Goal: Task Accomplishment & Management: Use online tool/utility

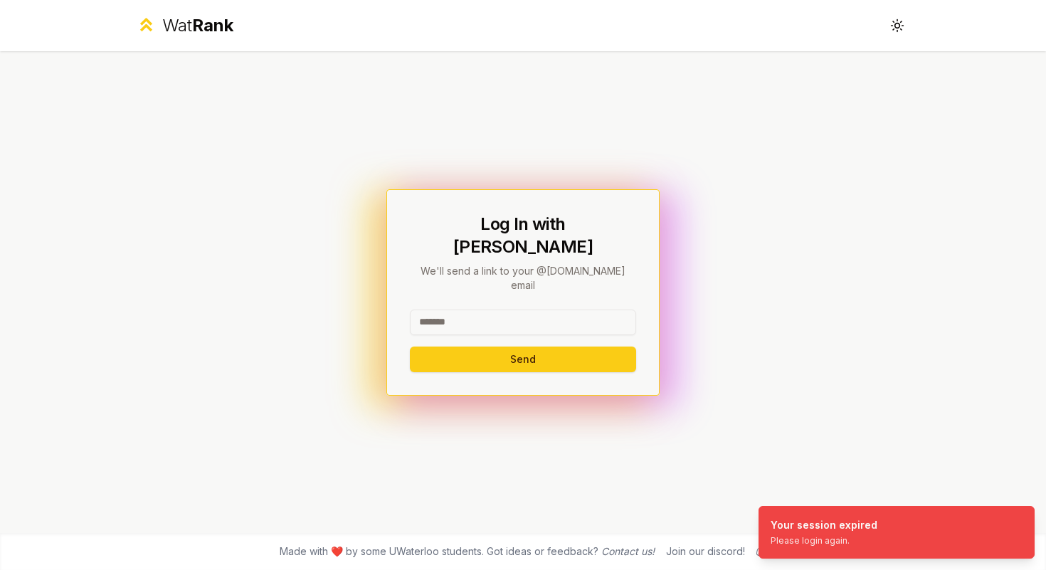
click at [484, 310] on input at bounding box center [523, 323] width 226 height 26
type input "*******"
click at [410, 347] on button "Send" at bounding box center [523, 360] width 226 height 26
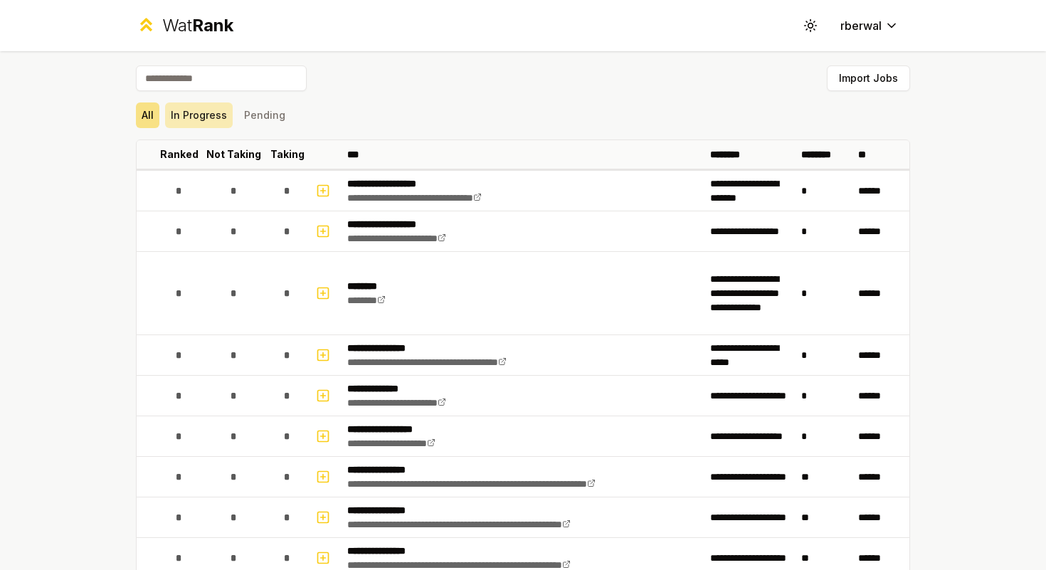
click at [211, 112] on button "In Progress" at bounding box center [199, 116] width 68 height 26
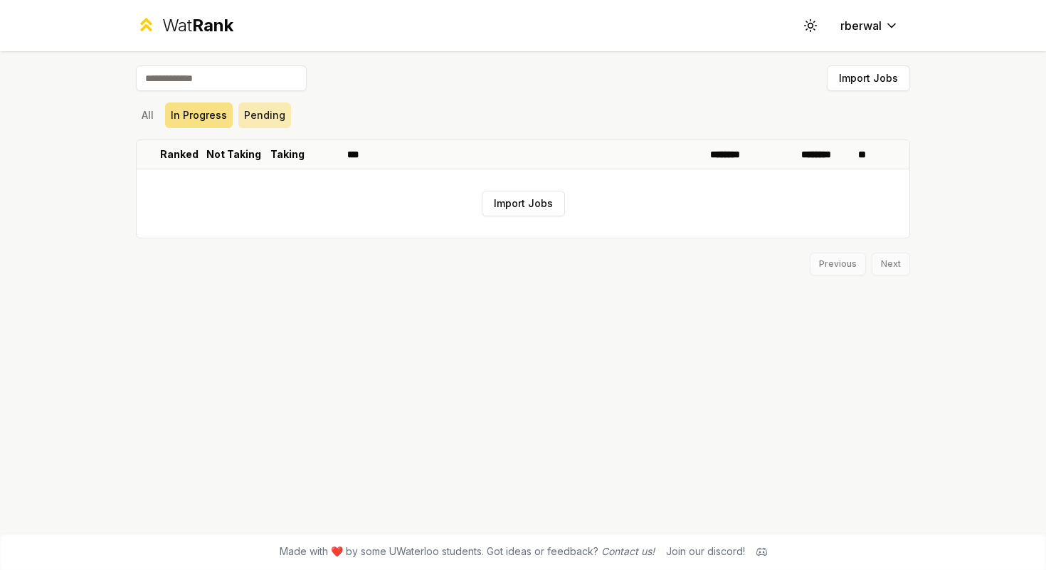
click at [259, 112] on button "Pending" at bounding box center [264, 116] width 53 height 26
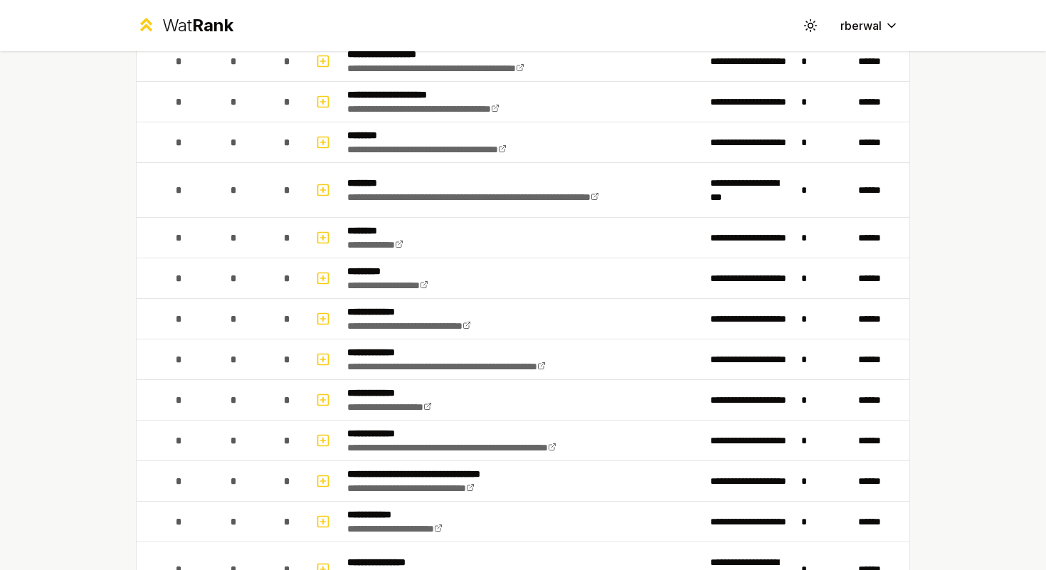
scroll to position [2478, 0]
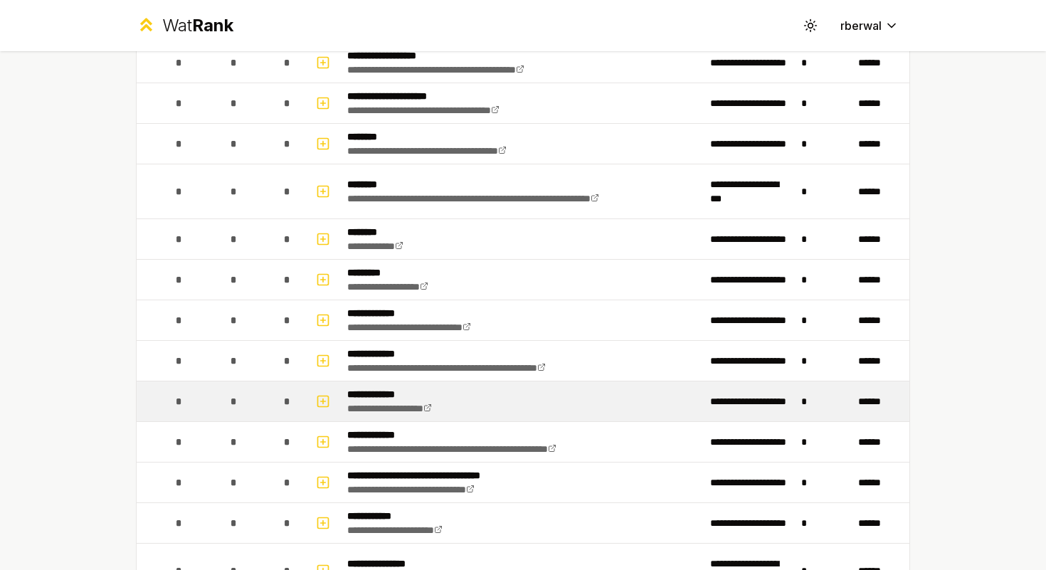
click at [181, 407] on span "*" at bounding box center [179, 401] width 6 height 14
click at [324, 402] on icon "button" at bounding box center [323, 401] width 14 height 17
select select
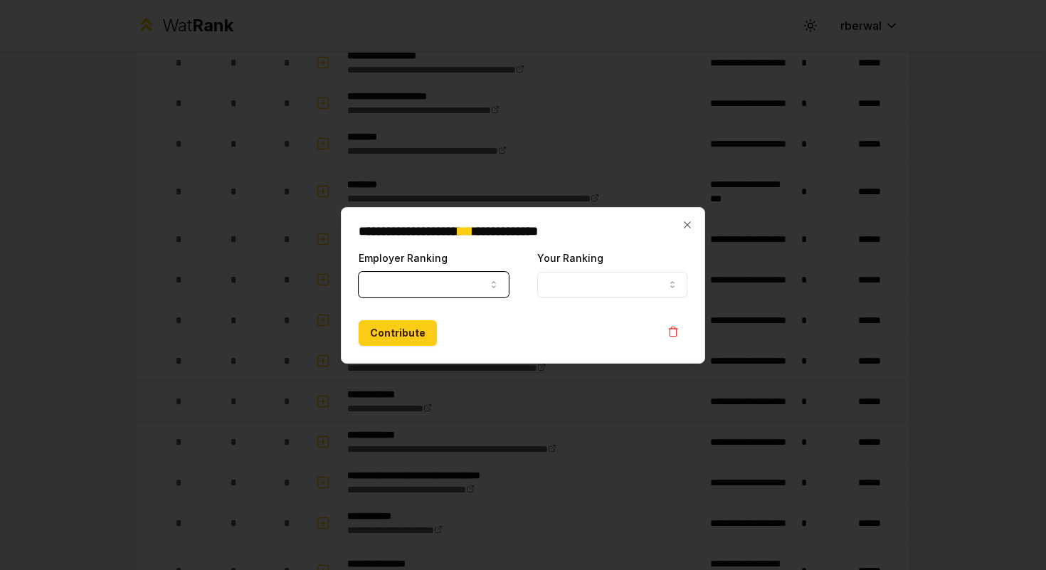
click at [500, 291] on button "Employer Ranking" at bounding box center [434, 285] width 150 height 26
click at [498, 284] on icon "button" at bounding box center [493, 284] width 11 height 11
click at [498, 283] on icon "button" at bounding box center [493, 284] width 11 height 11
click at [698, 216] on div "**********" at bounding box center [523, 285] width 364 height 157
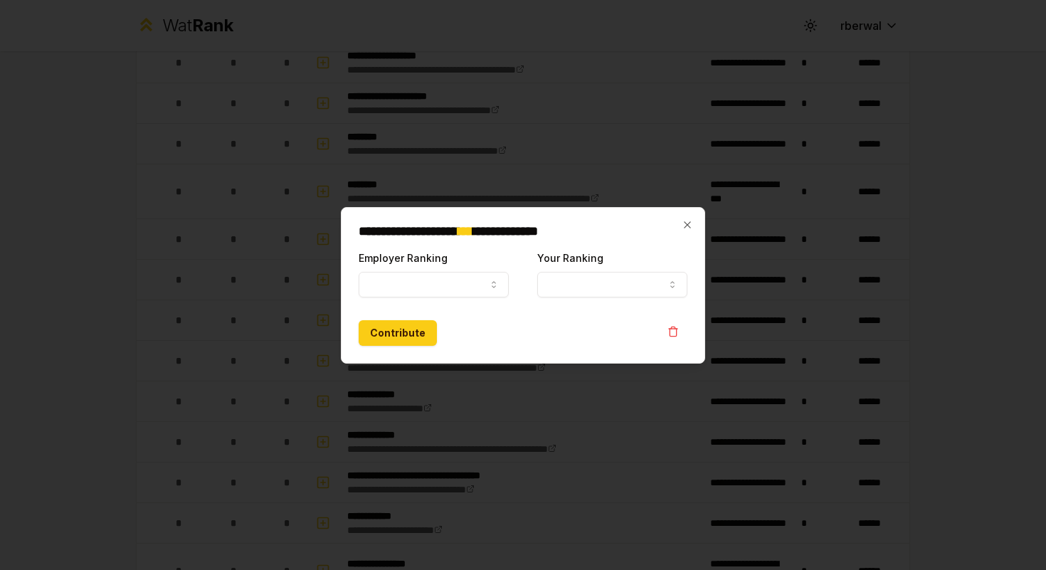
click at [695, 218] on div "**********" at bounding box center [523, 285] width 364 height 157
click at [692, 220] on icon "button" at bounding box center [687, 224] width 11 height 11
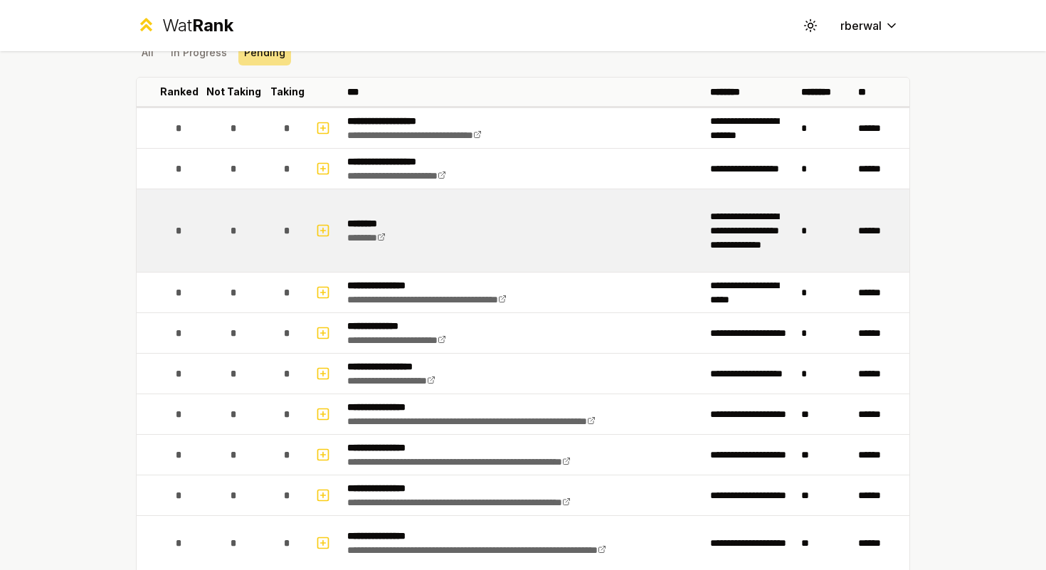
scroll to position [0, 0]
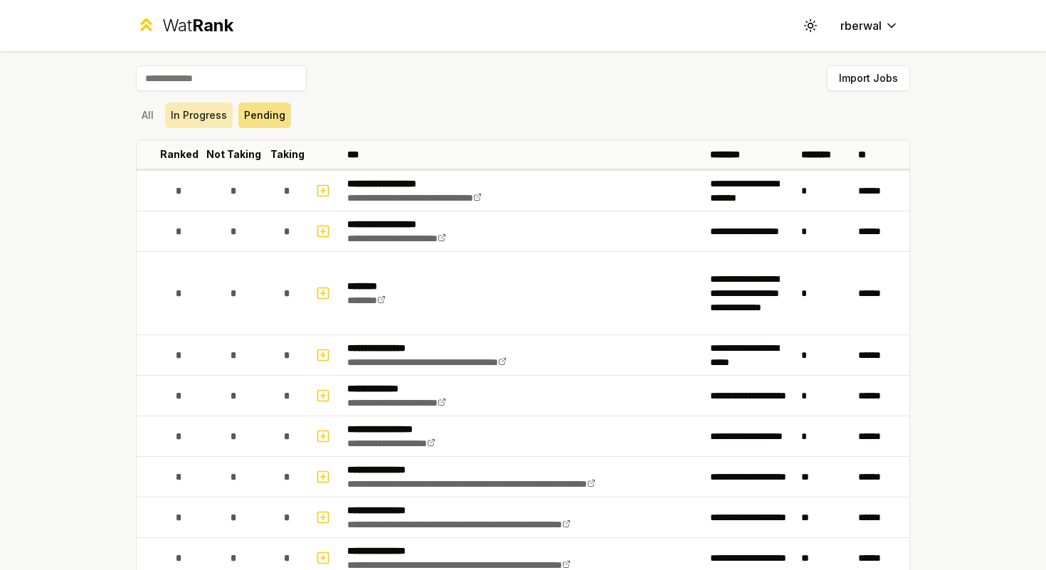
click at [203, 123] on button "In Progress" at bounding box center [199, 116] width 68 height 26
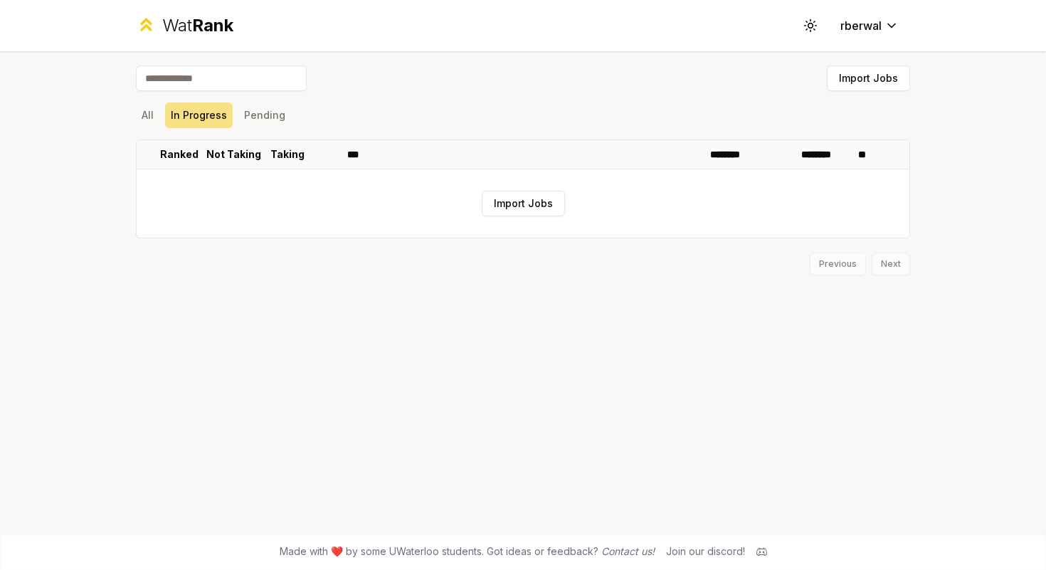
click at [132, 119] on div "Import Jobs All In Progress Pending Ranked Not Taking Taking *** ******** *****…" at bounding box center [523, 292] width 820 height 482
click at [135, 116] on div "Import Jobs All In Progress Pending Ranked Not Taking Taking *** ******** *****…" at bounding box center [523, 292] width 820 height 482
click at [147, 116] on button "All" at bounding box center [147, 116] width 23 height 26
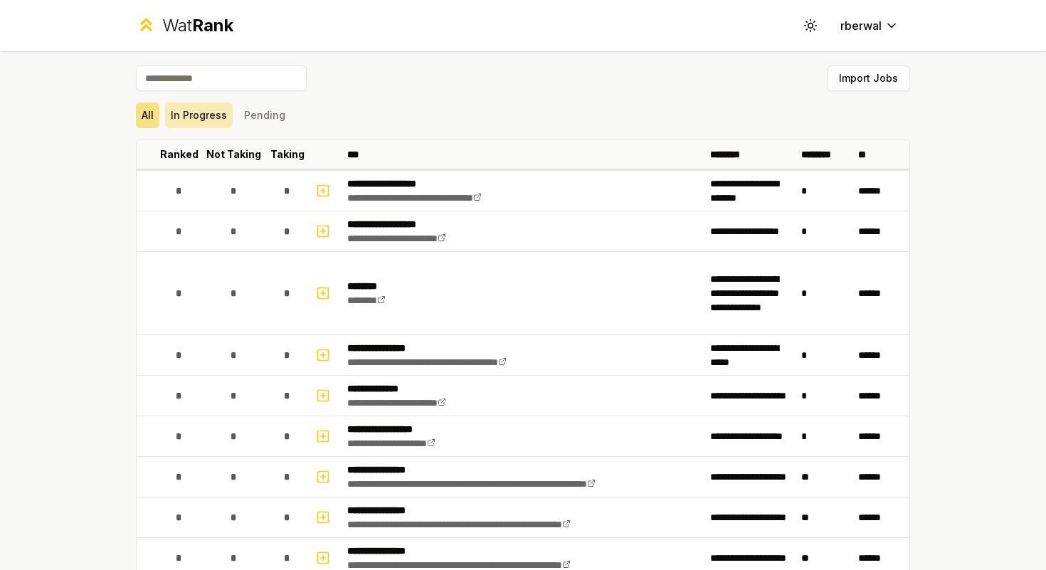
click at [222, 112] on button "In Progress" at bounding box center [199, 116] width 68 height 26
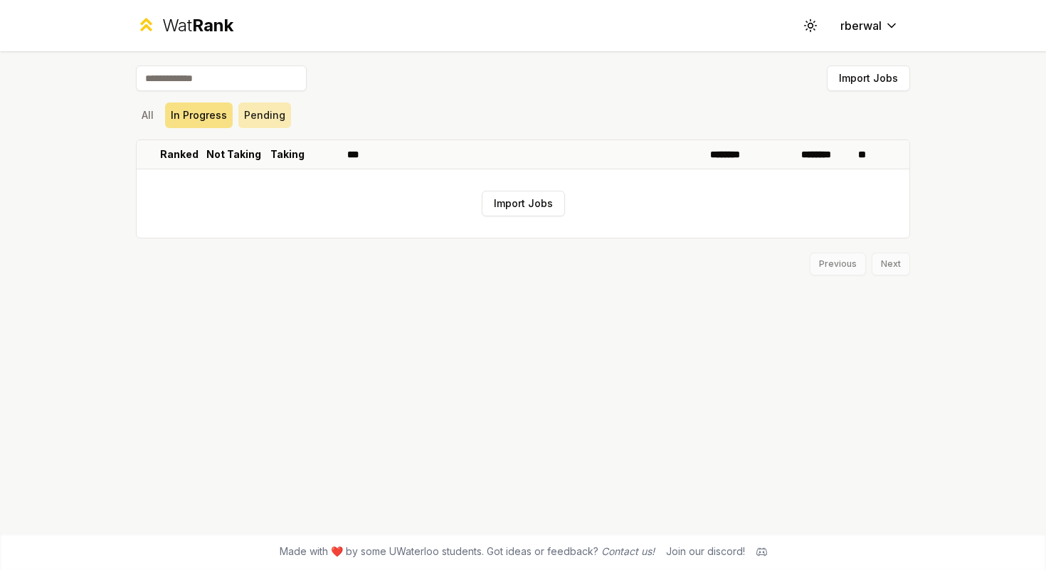
click at [260, 112] on button "Pending" at bounding box center [264, 116] width 53 height 26
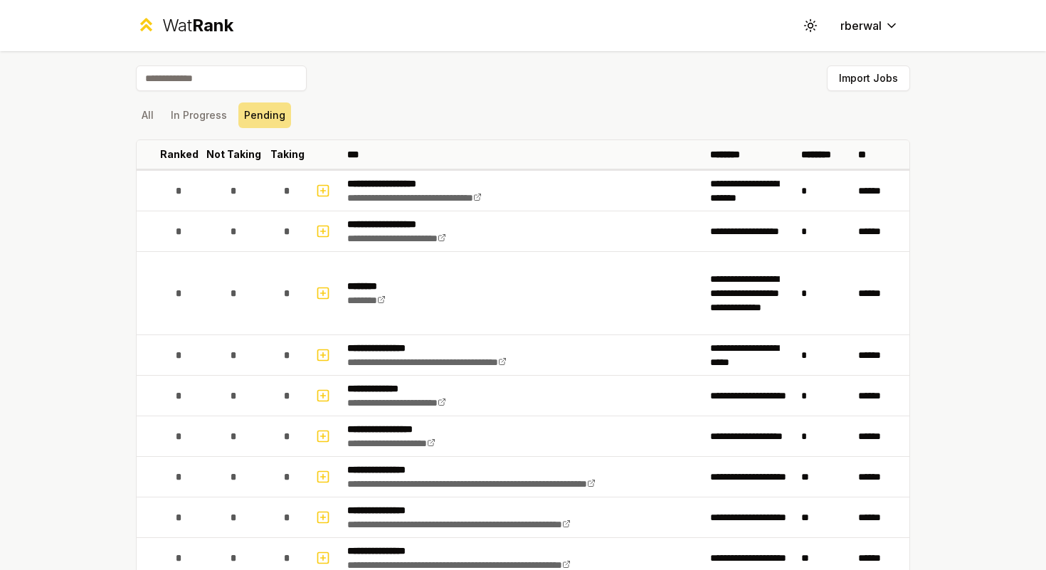
click at [175, 93] on div "Import Jobs" at bounding box center [523, 80] width 775 height 31
click at [187, 103] on button "In Progress" at bounding box center [199, 116] width 68 height 26
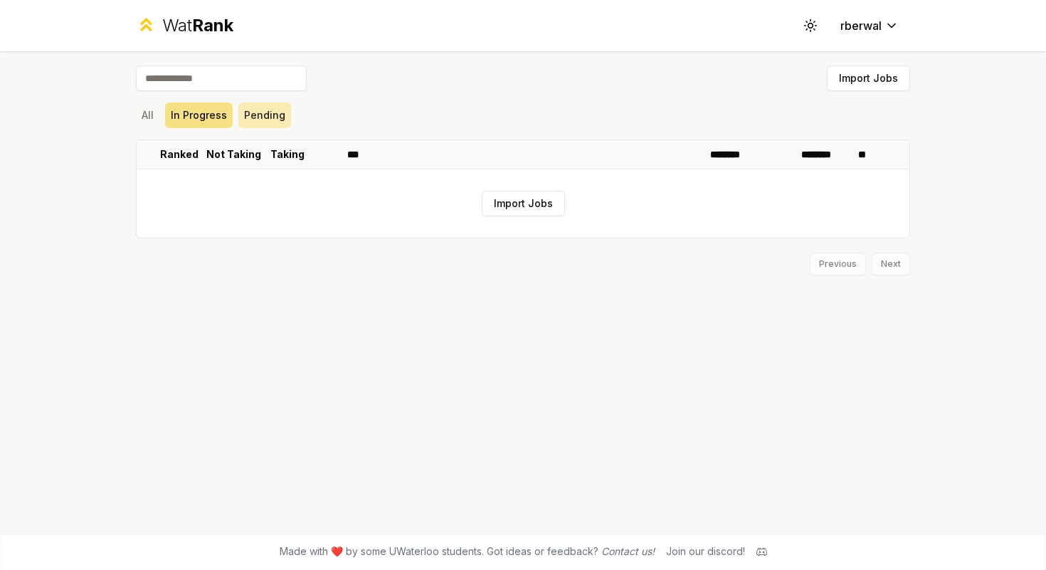
click at [251, 118] on button "Pending" at bounding box center [264, 116] width 53 height 26
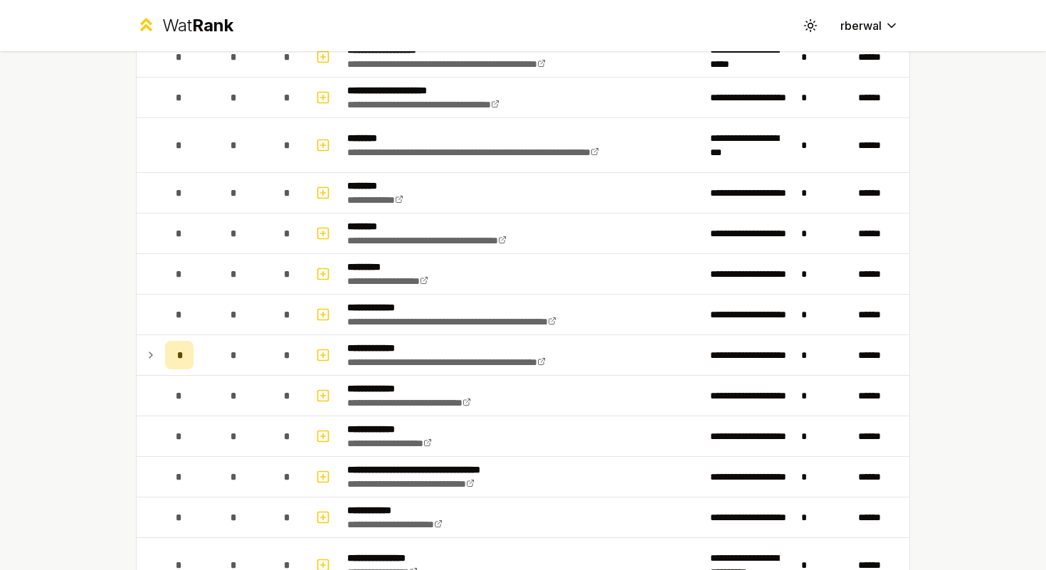
scroll to position [2487, 0]
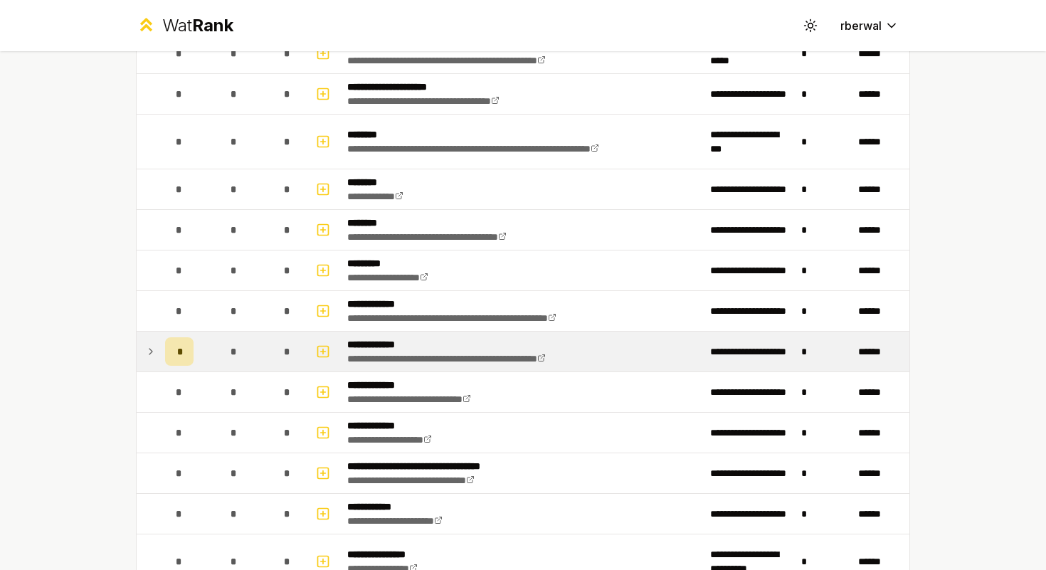
click at [147, 349] on icon at bounding box center [150, 351] width 11 height 17
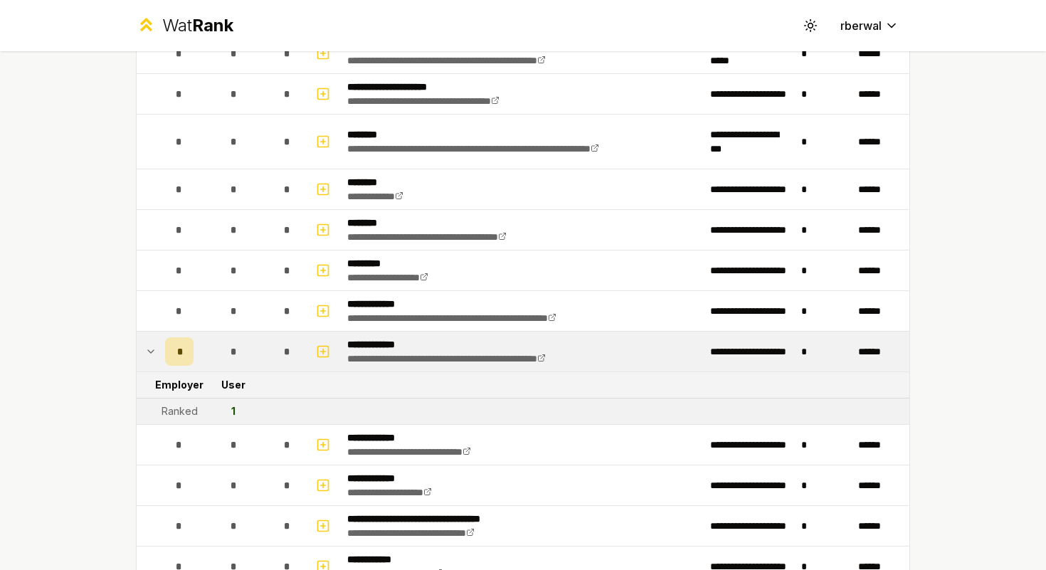
click at [191, 409] on div "Ranked" at bounding box center [180, 411] width 36 height 14
click at [209, 414] on td "1" at bounding box center [233, 412] width 68 height 26
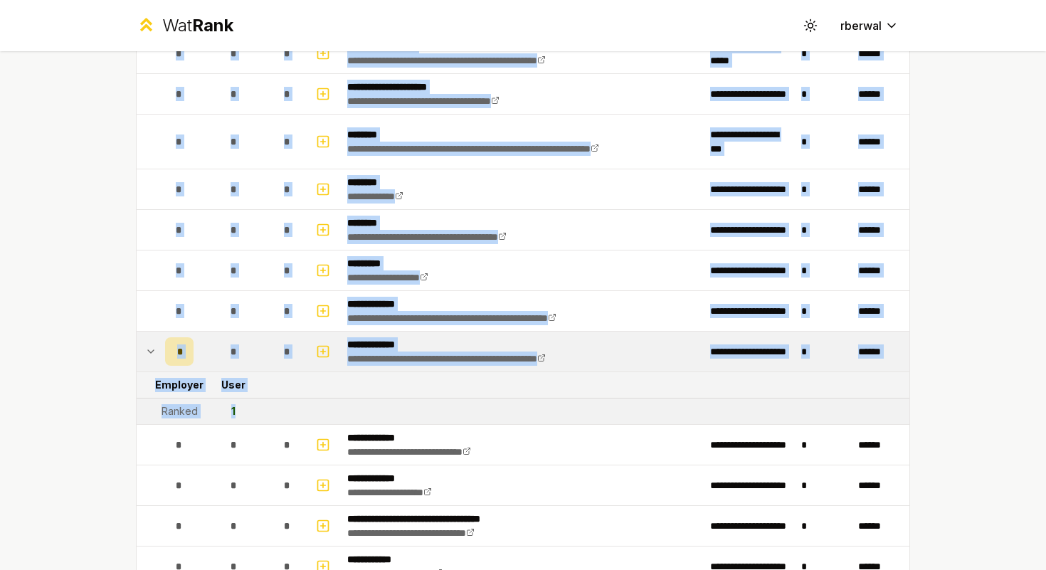
drag, startPoint x: 240, startPoint y: 412, endPoint x: 126, endPoint y: 386, distance: 116.9
click at [216, 420] on td "1" at bounding box center [233, 412] width 68 height 26
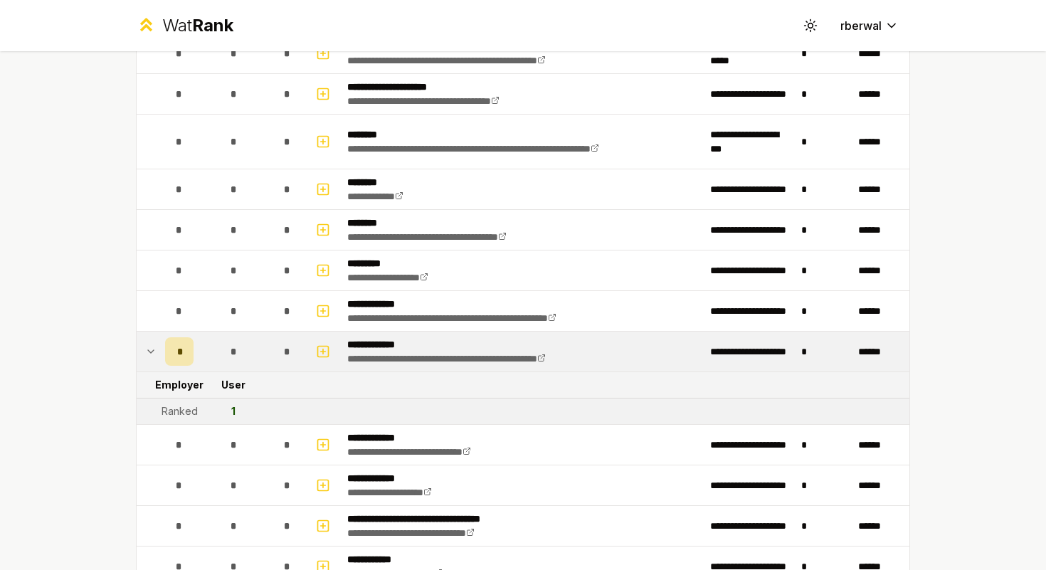
click at [154, 352] on icon at bounding box center [150, 351] width 11 height 17
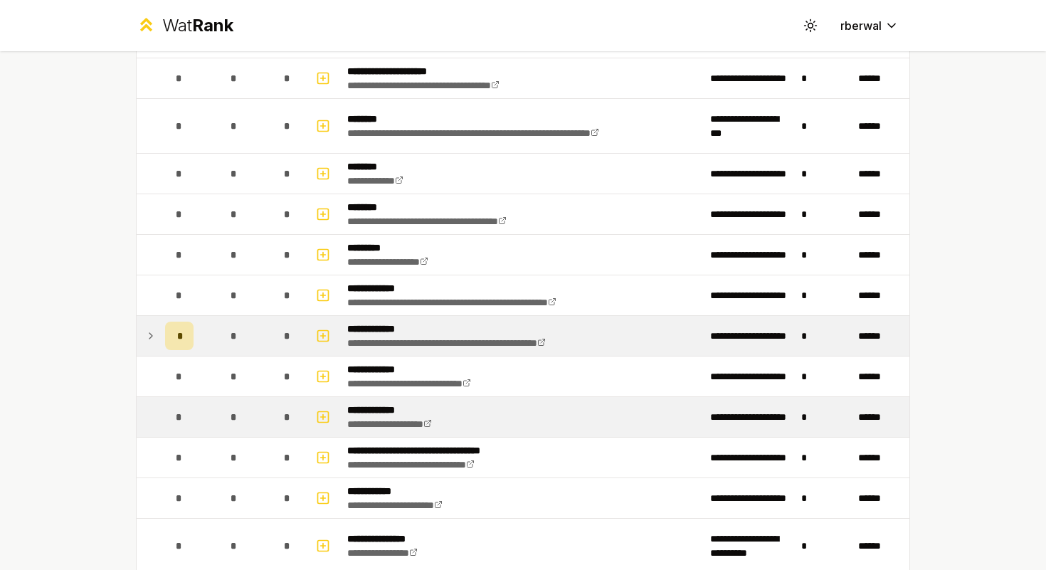
scroll to position [2489, 0]
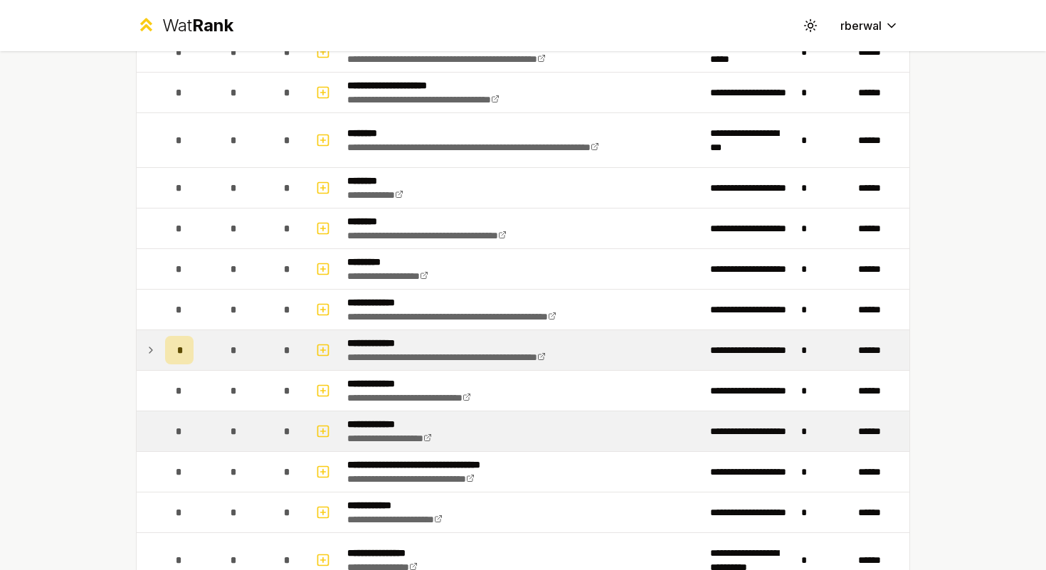
click at [167, 427] on div "*" at bounding box center [179, 431] width 28 height 28
click at [277, 431] on div "*" at bounding box center [287, 431] width 28 height 28
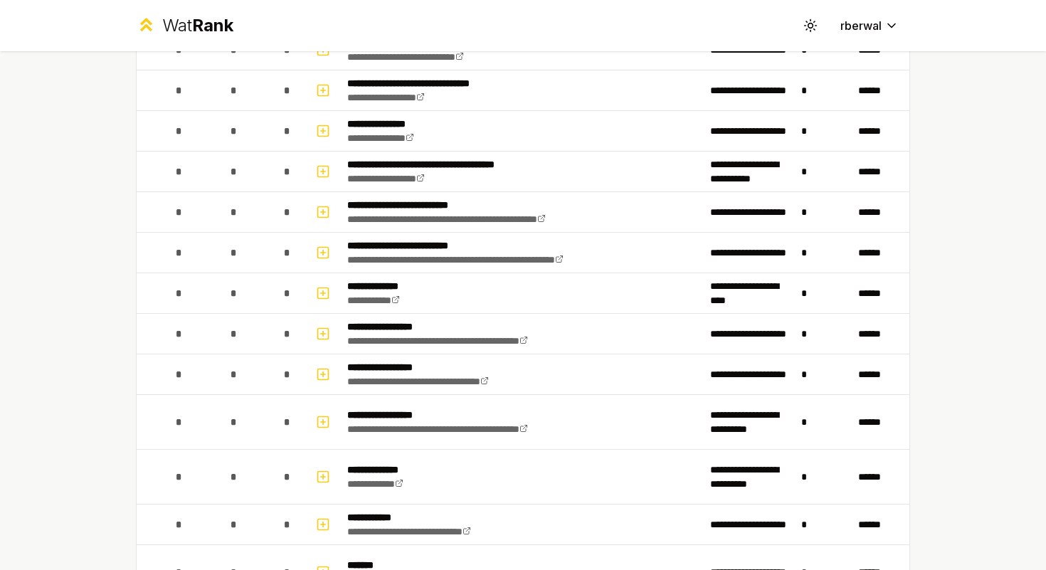
scroll to position [1434, 0]
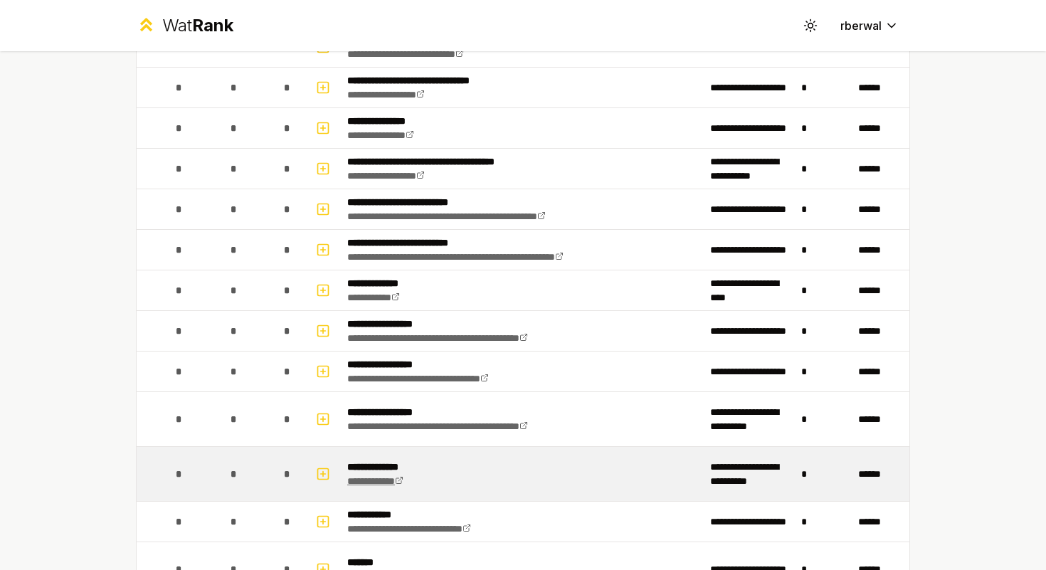
click at [404, 481] on icon at bounding box center [399, 480] width 9 height 9
